Goal: Navigation & Orientation: Go to known website

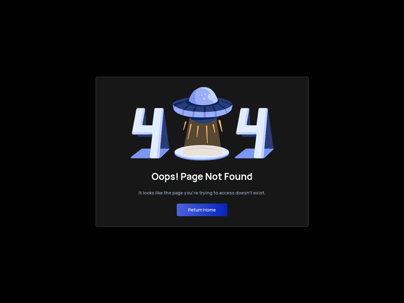
click at [202, 151] on icon at bounding box center [202, 136] width 39 height 38
click at [202, 210] on button "Return Home" at bounding box center [202, 210] width 50 height 13
click at [202, 151] on icon at bounding box center [202, 136] width 39 height 38
click at [202, 210] on button "Return Home" at bounding box center [202, 210] width 50 height 13
click at [202, 151] on icon at bounding box center [202, 136] width 39 height 38
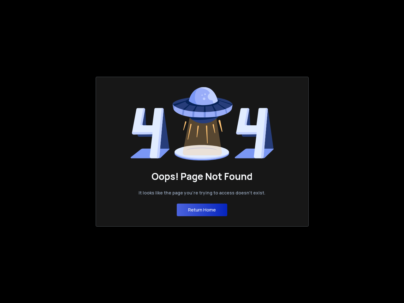
click at [202, 210] on button "Return Home" at bounding box center [202, 210] width 50 height 13
